Goal: Navigation & Orientation: Find specific page/section

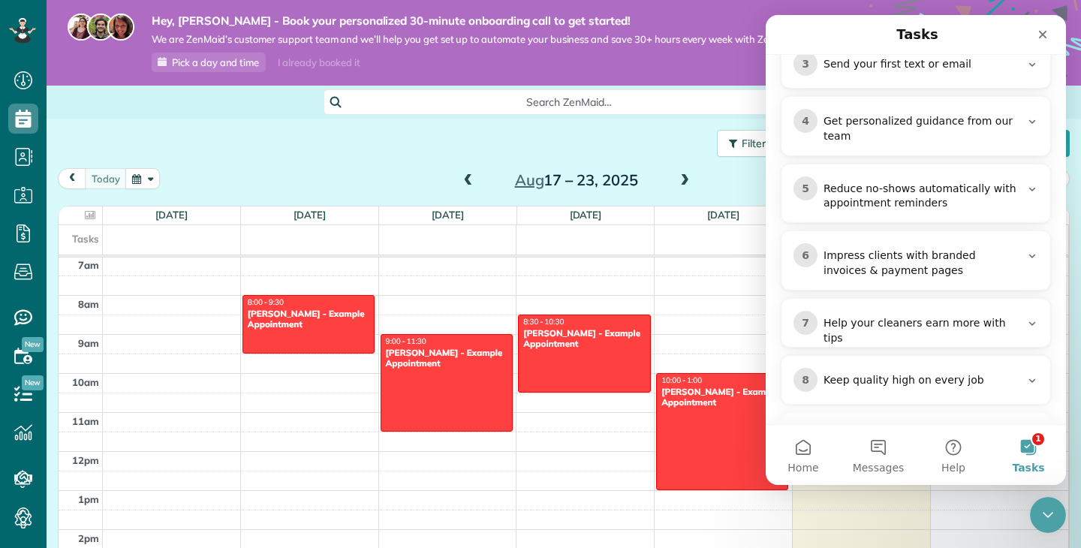
scroll to position [481, 0]
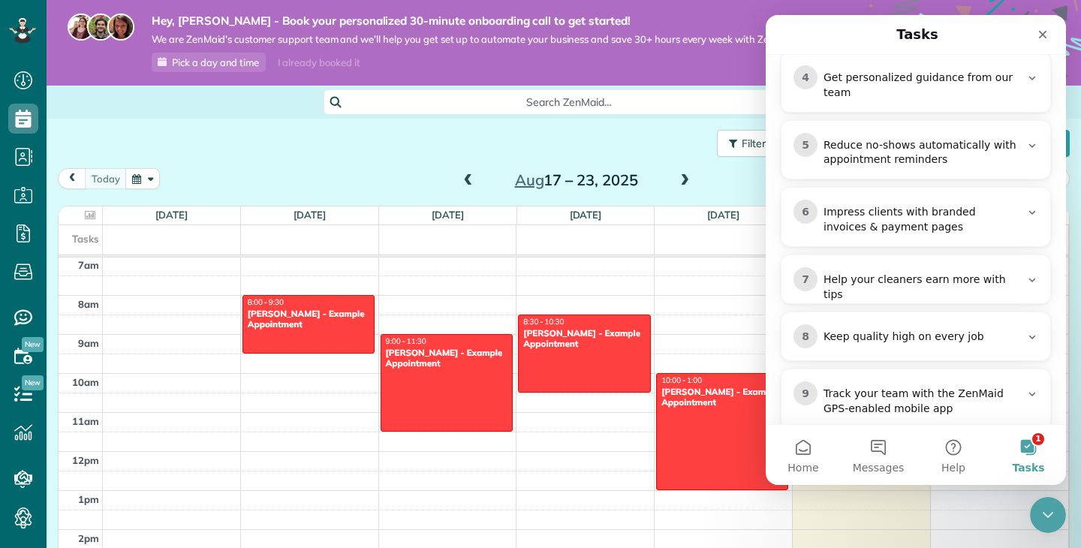
click at [1033, 458] on button "1 Tasks" at bounding box center [1028, 455] width 75 height 60
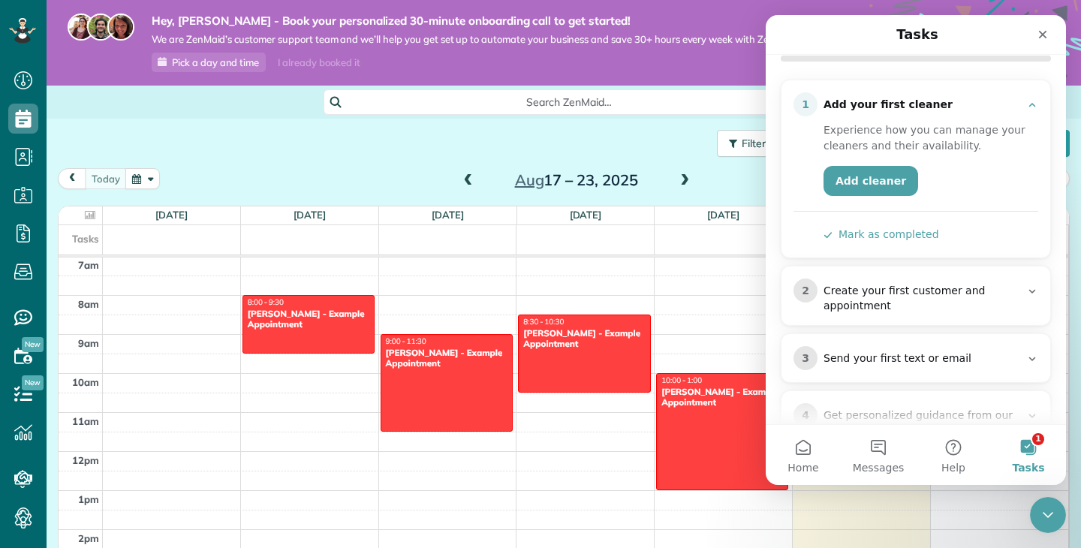
scroll to position [147, 0]
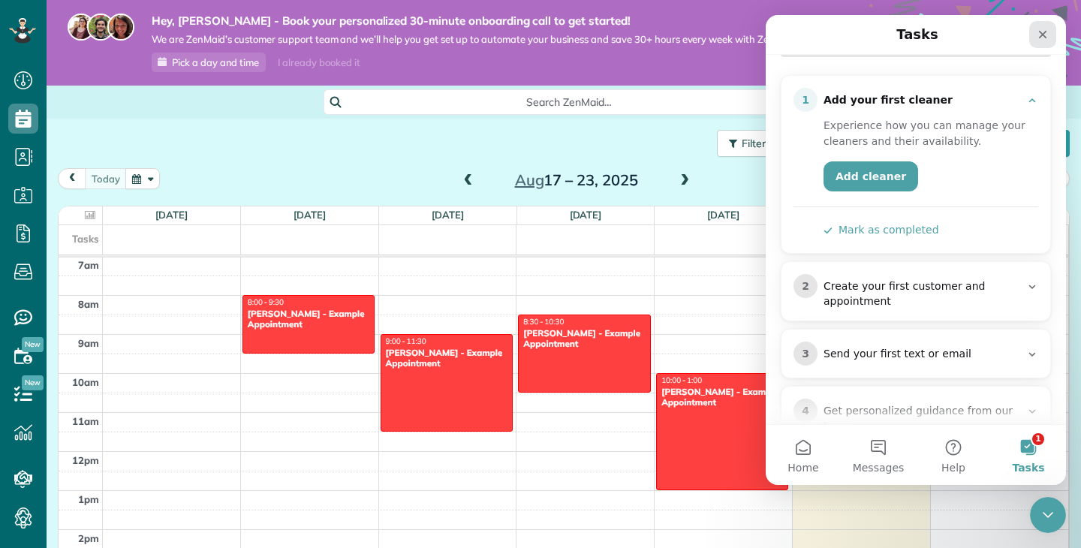
click at [1040, 38] on icon "Close" at bounding box center [1043, 35] width 8 height 8
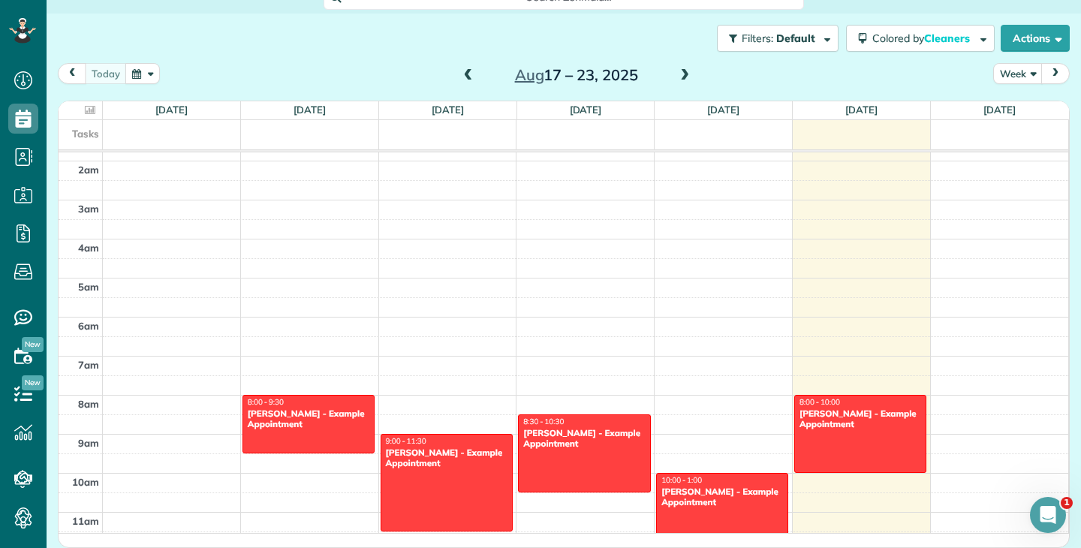
scroll to position [0, 0]
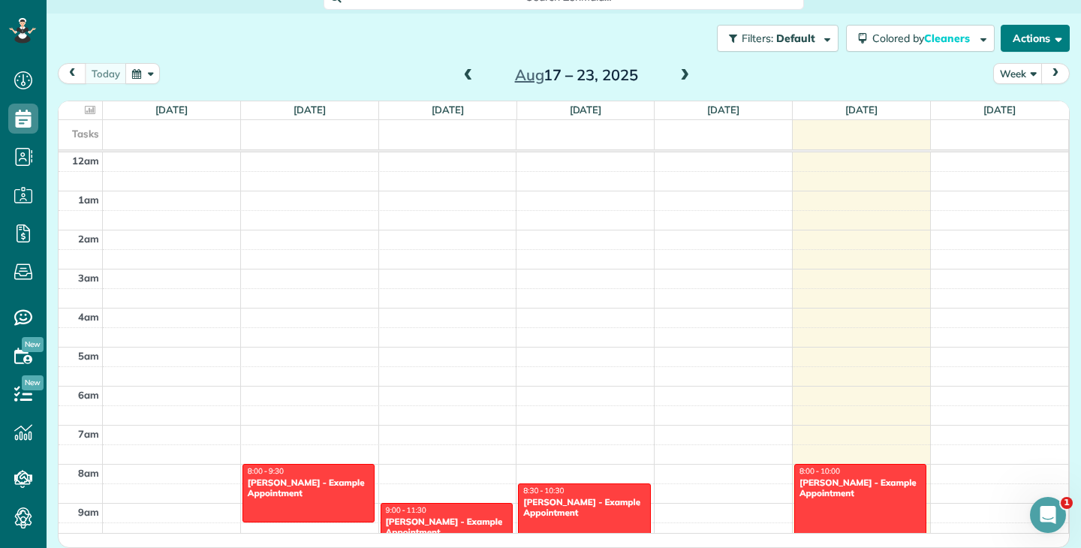
click at [1033, 44] on button "Actions" at bounding box center [1035, 38] width 69 height 27
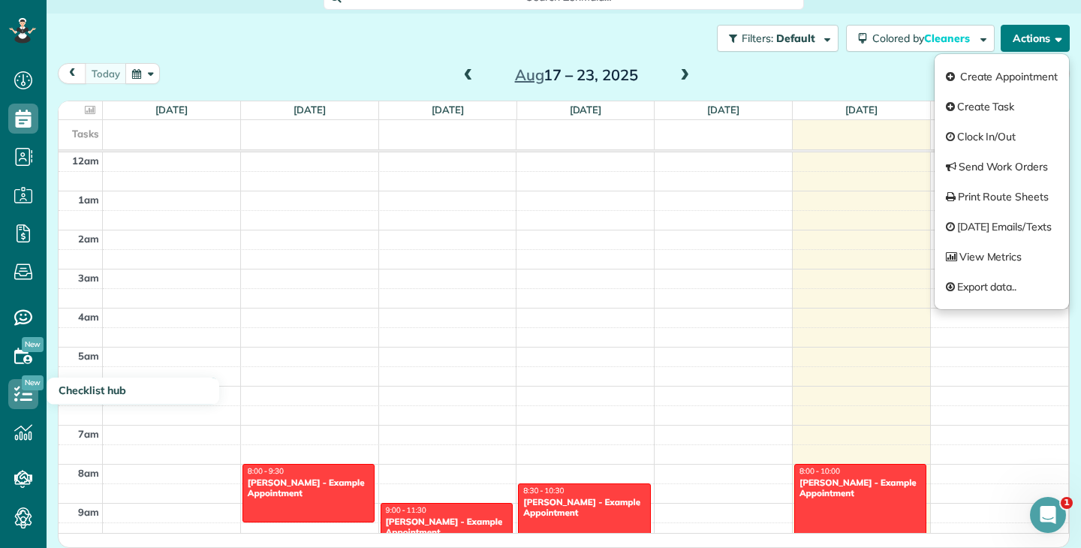
scroll to position [33, 0]
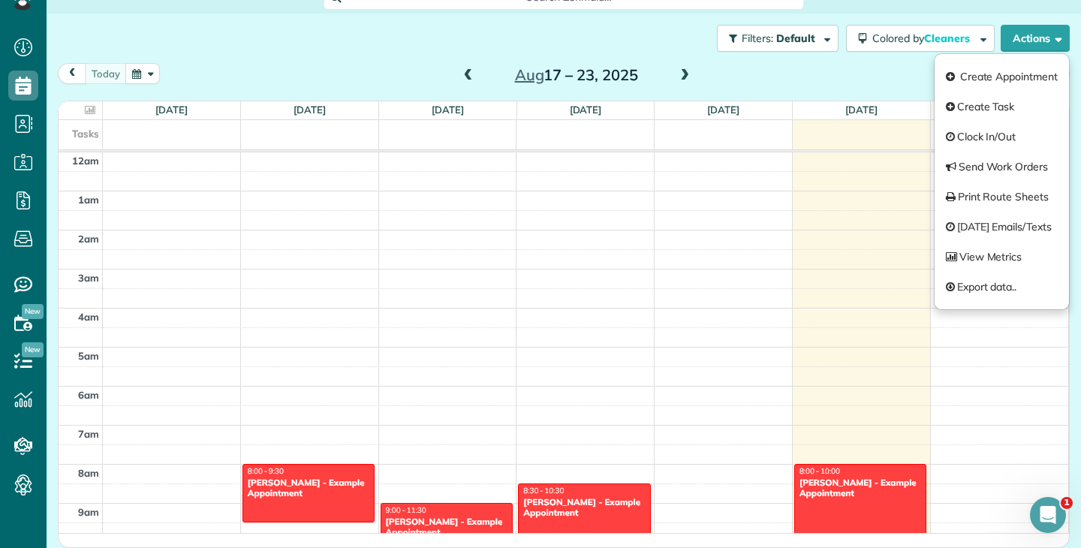
click at [597, 21] on div "Filters: Default Colored by Cleaners Color by Cleaner Color by Team Color by St…" at bounding box center [564, 39] width 1035 height 50
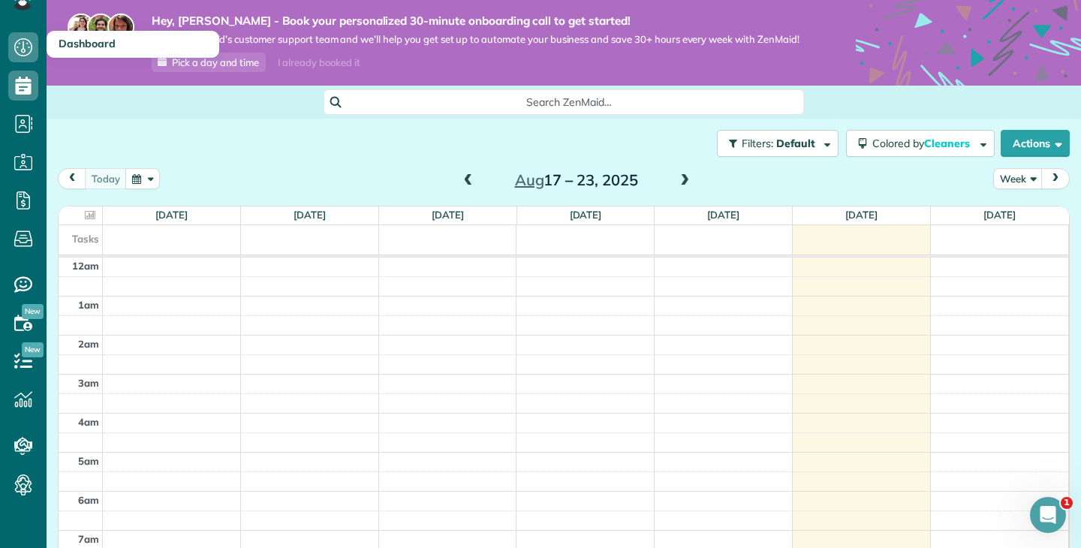
scroll to position [0, 0]
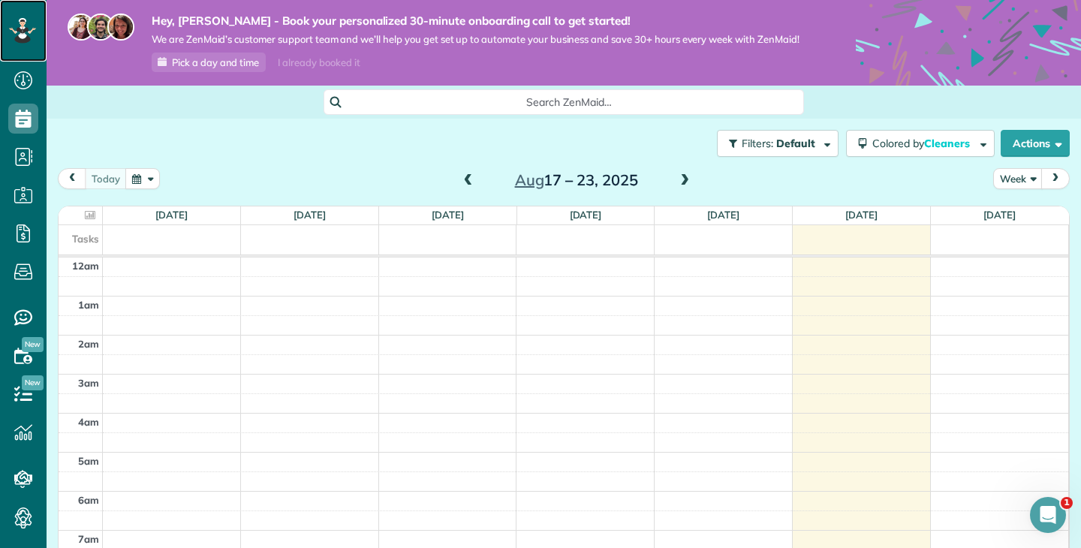
click at [24, 29] on icon at bounding box center [22, 30] width 8 height 6
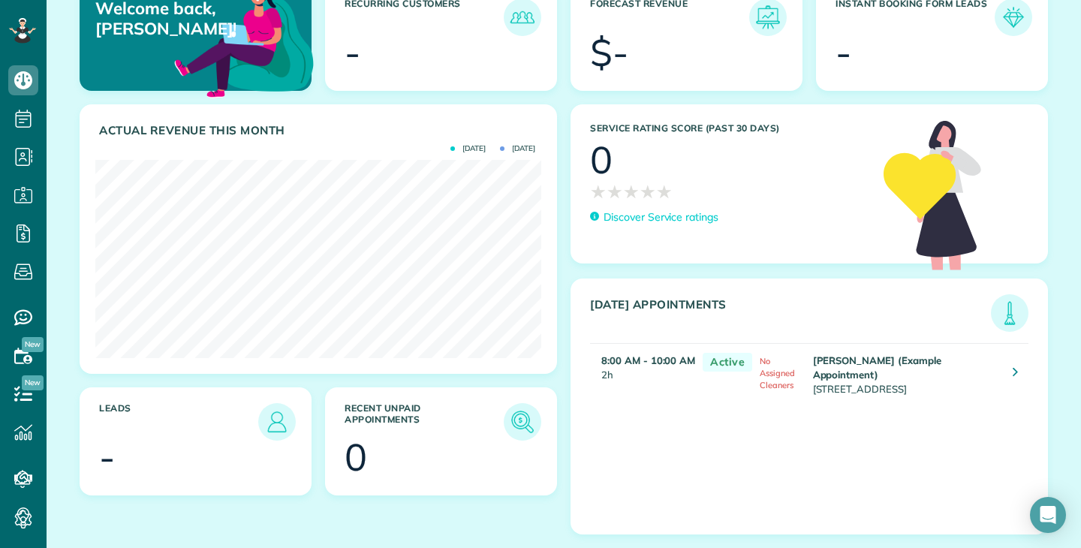
scroll to position [155, 0]
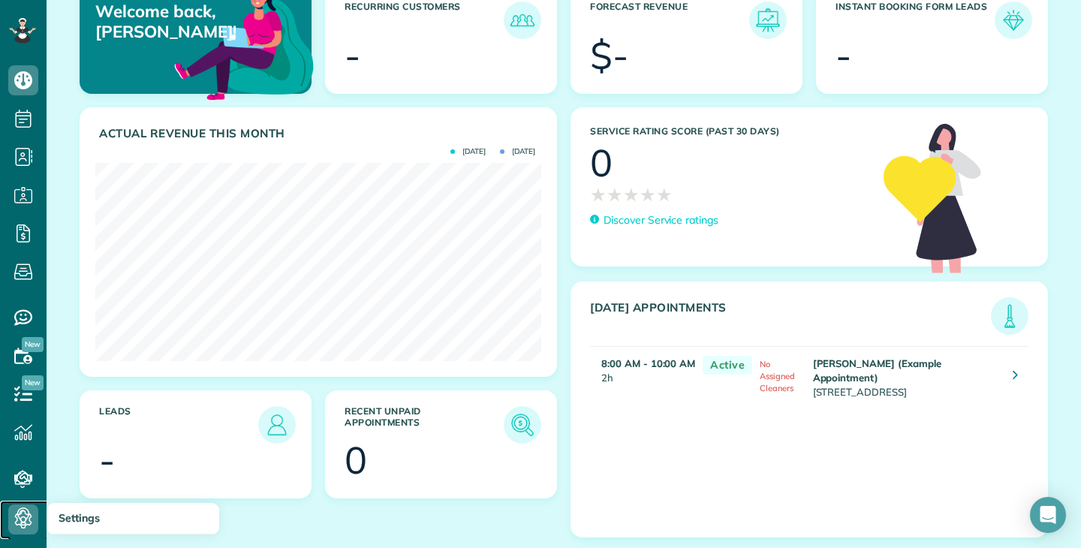
click at [28, 520] on icon at bounding box center [23, 520] width 30 height 30
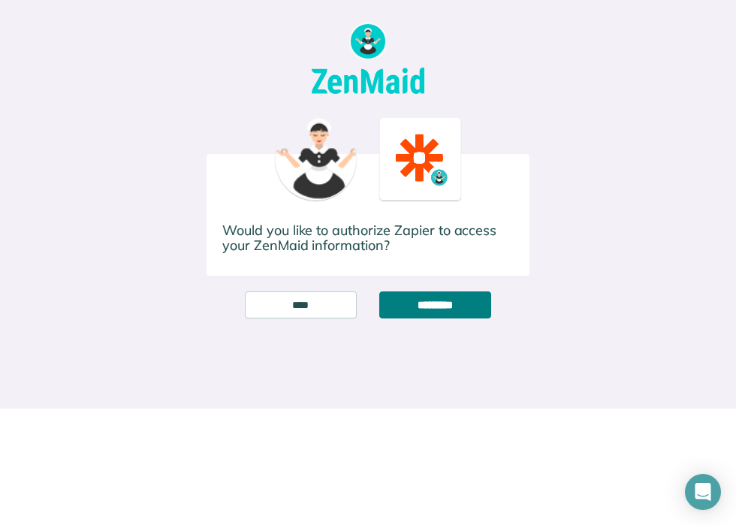
click at [420, 309] on input "*********" at bounding box center [435, 304] width 112 height 27
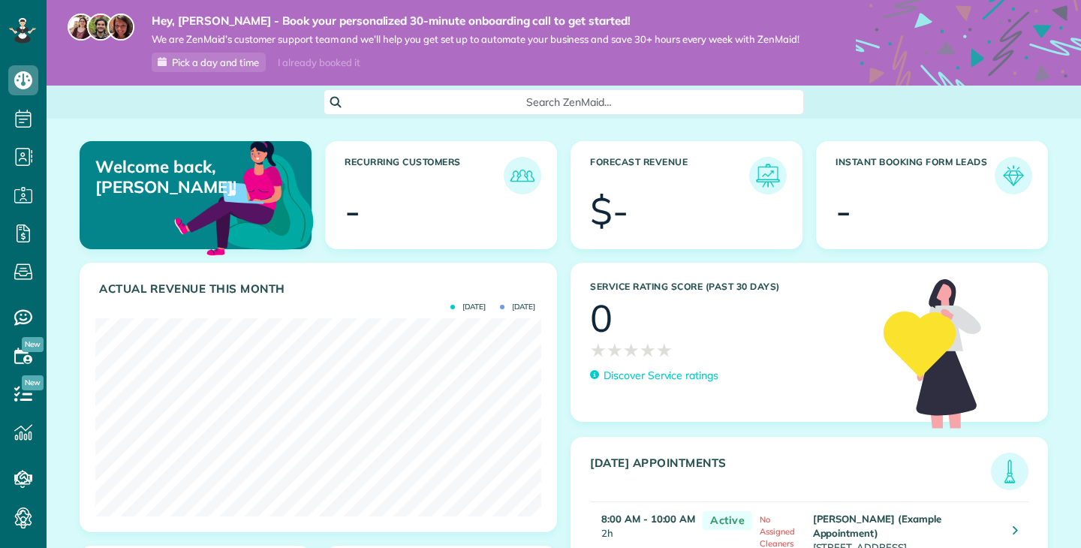
scroll to position [198, 446]
click at [203, 64] on span "Pick a day and time" at bounding box center [215, 62] width 87 height 12
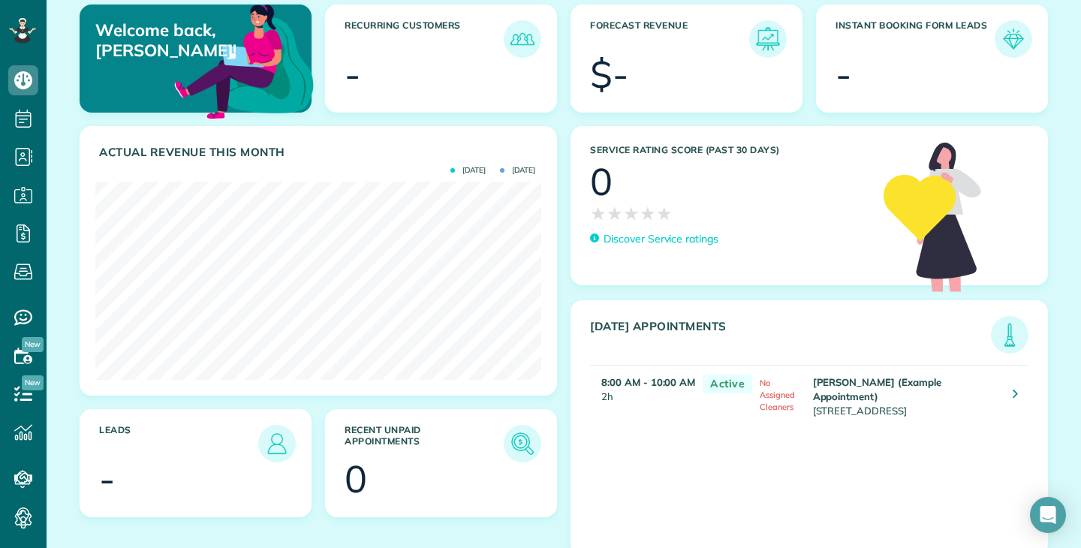
scroll to position [158, 0]
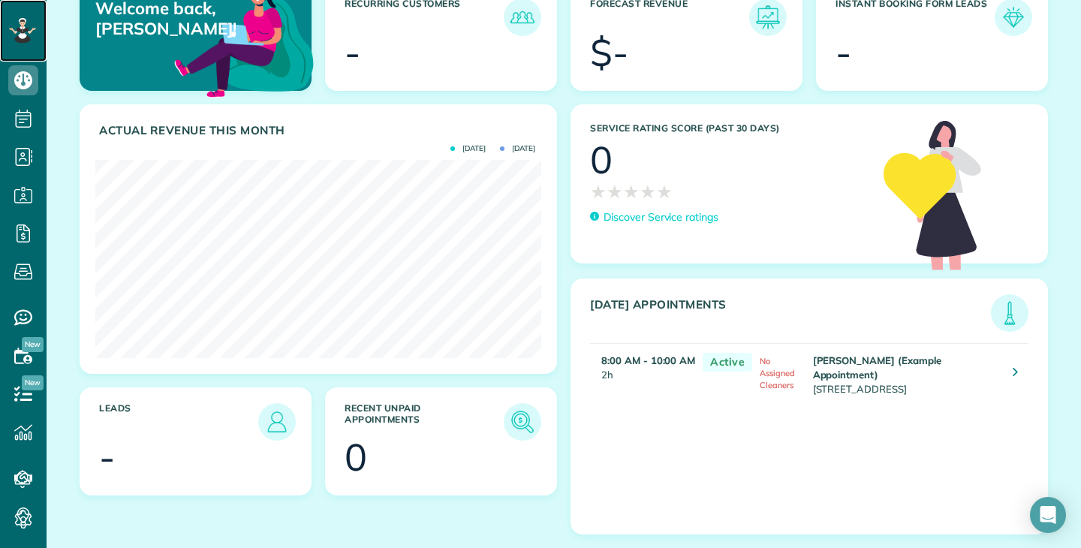
click at [27, 22] on icon at bounding box center [22, 31] width 27 height 26
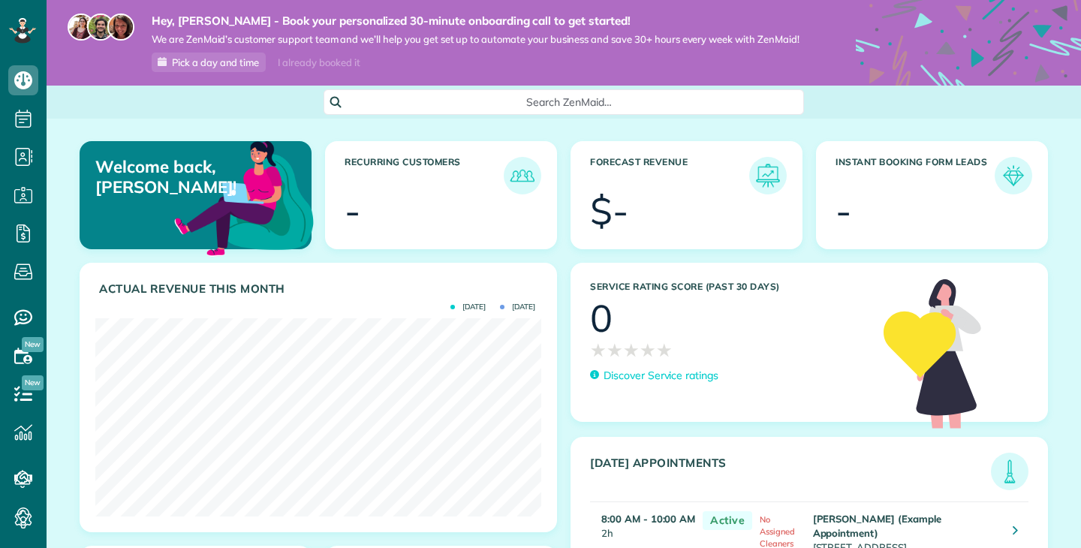
scroll to position [198, 446]
click at [402, 101] on span "Search ZenMaid…" at bounding box center [569, 102] width 457 height 15
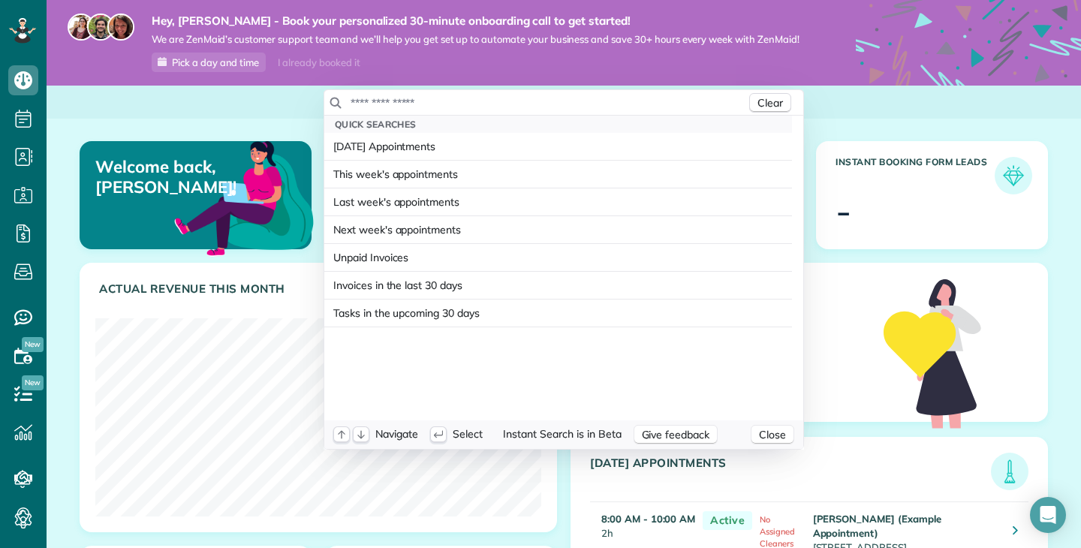
click at [401, 101] on input "text" at bounding box center [548, 102] width 396 height 15
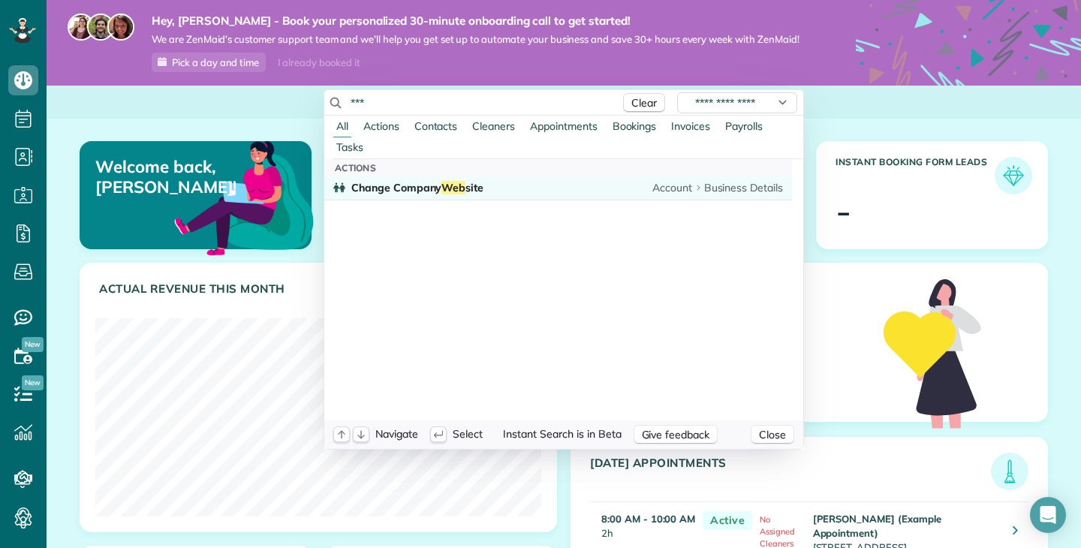
type input "***"
click at [402, 195] on link "Change Company Web site Account Business Details" at bounding box center [558, 187] width 468 height 23
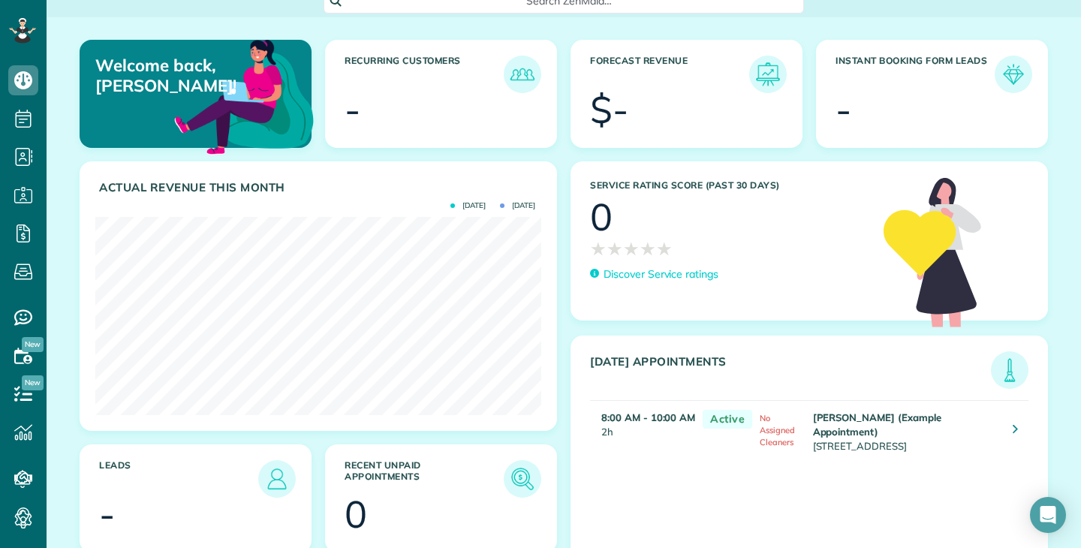
scroll to position [158, 0]
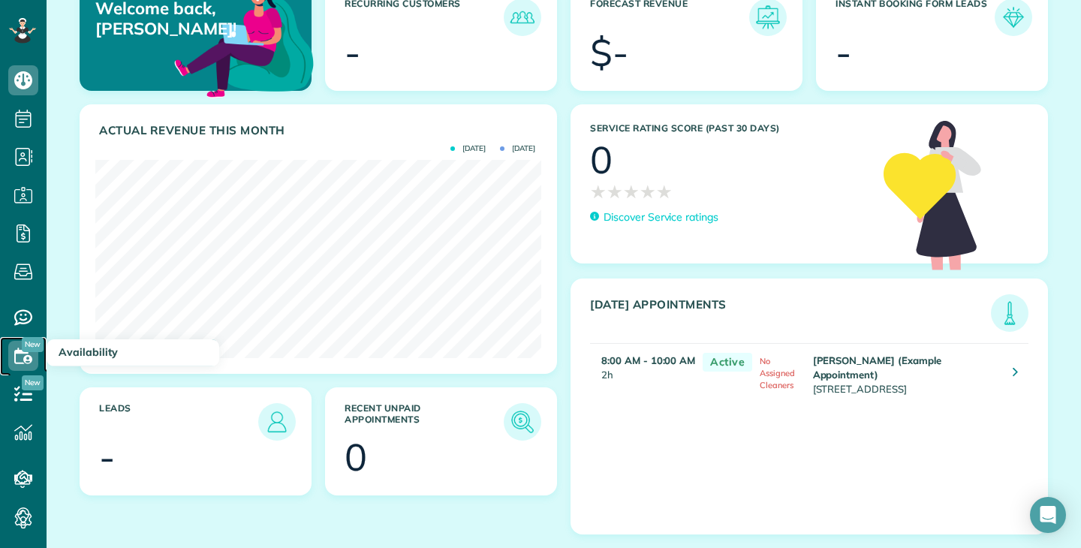
click at [20, 360] on icon at bounding box center [23, 356] width 30 height 30
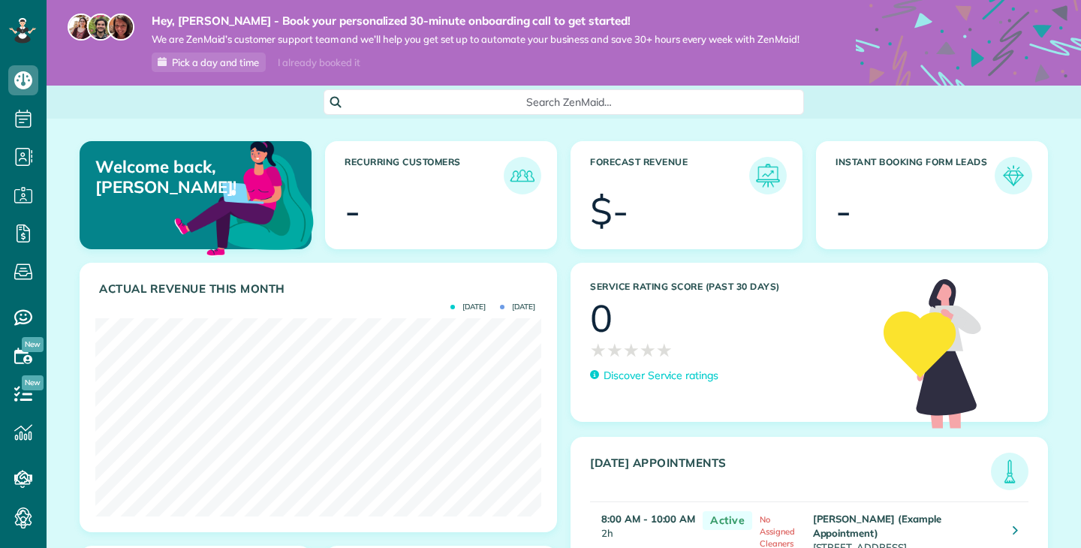
scroll to position [198, 446]
click at [669, 358] on span "★" at bounding box center [664, 350] width 17 height 26
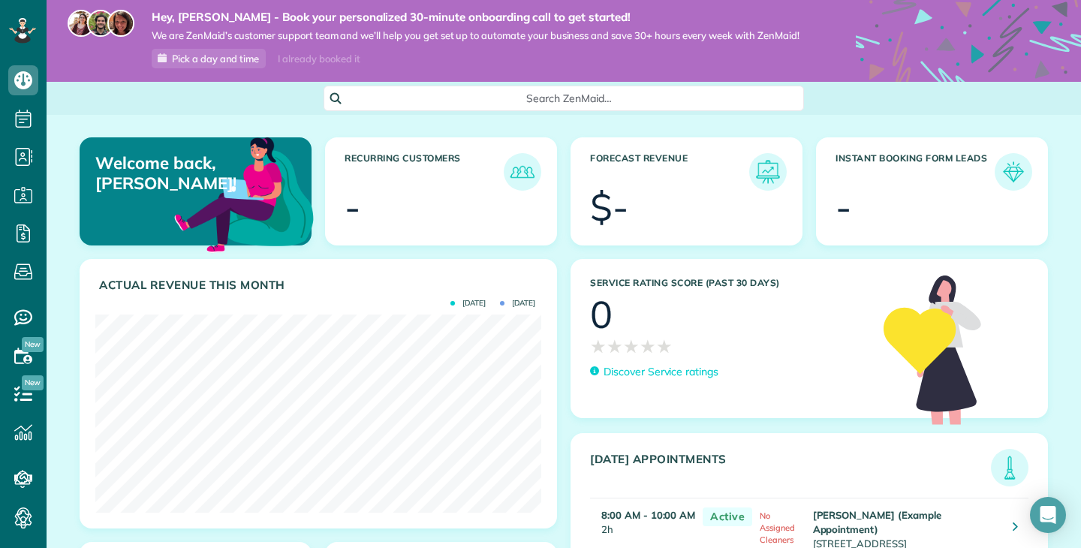
click at [904, 158] on h3 "Instant Booking Form Leads" at bounding box center [915, 172] width 159 height 38
click at [1010, 167] on img at bounding box center [1013, 172] width 35 height 35
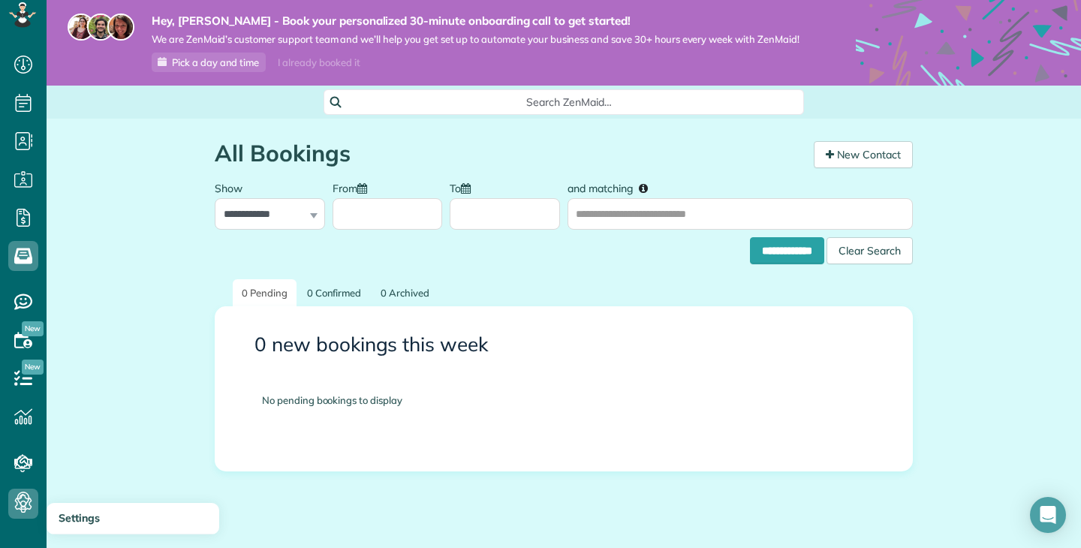
scroll to position [33, 0]
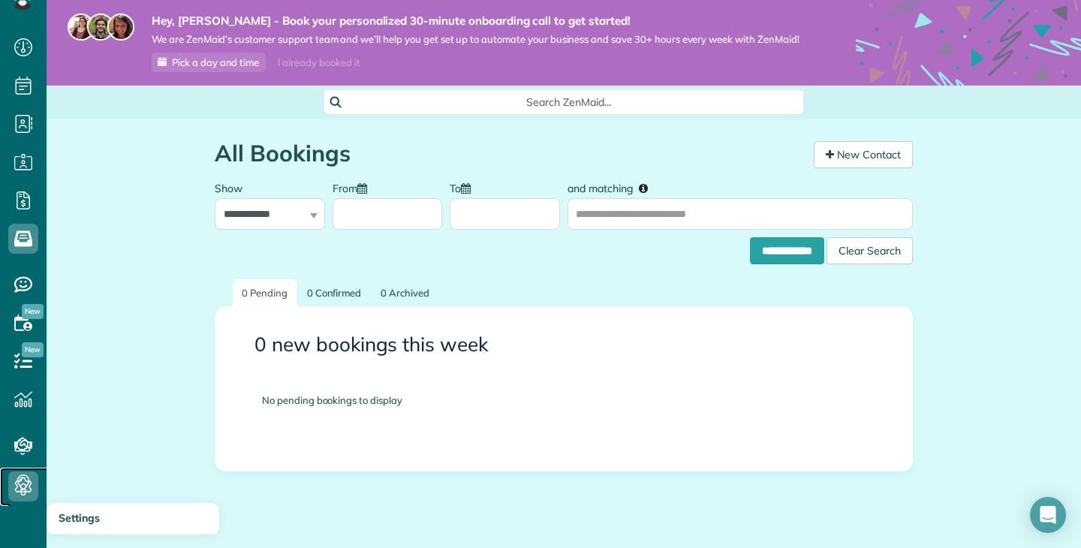
click at [28, 482] on icon at bounding box center [23, 487] width 30 height 30
